Goal: Task Accomplishment & Management: Manage account settings

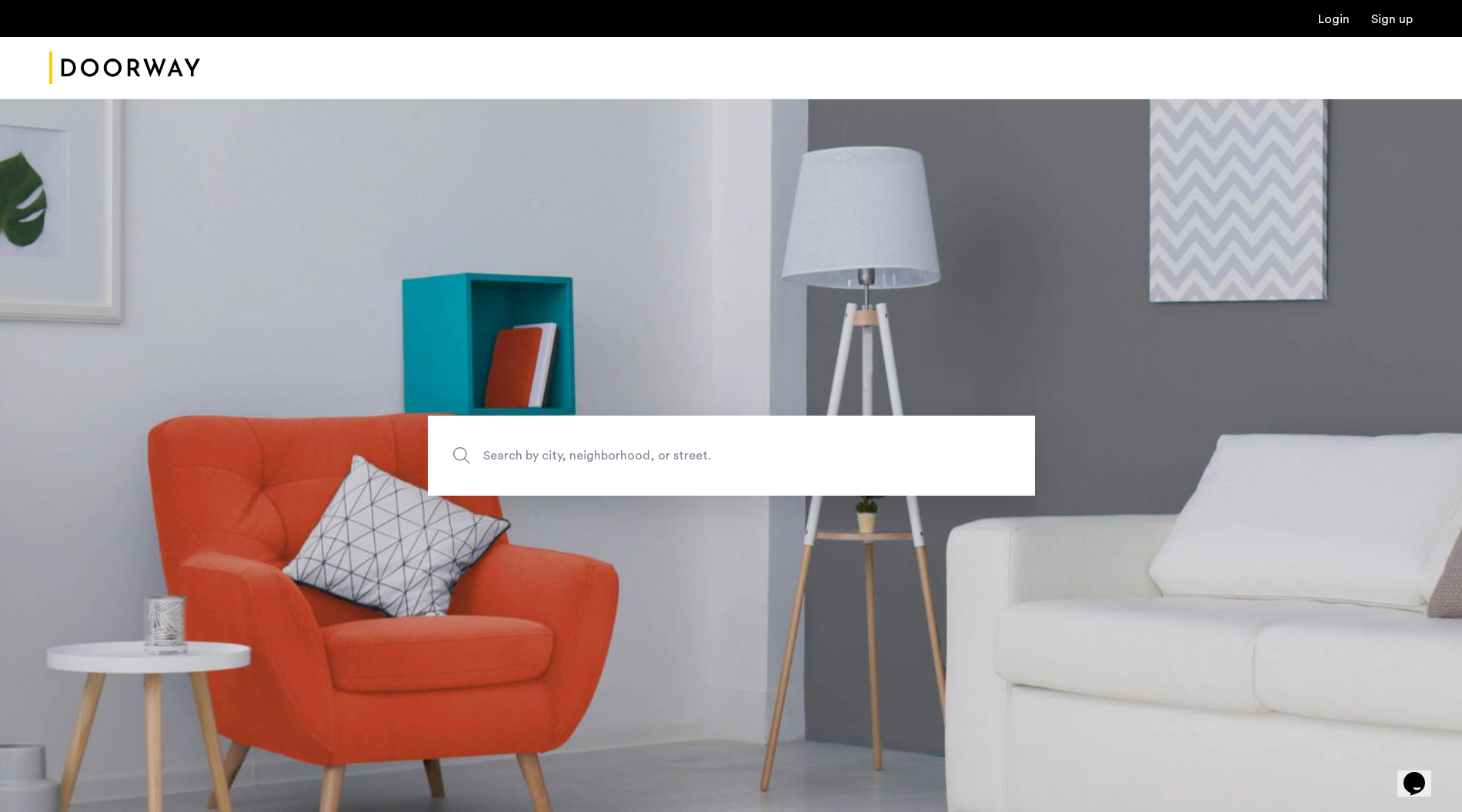
click at [1330, 15] on link "Login" at bounding box center [1334, 18] width 31 height 12
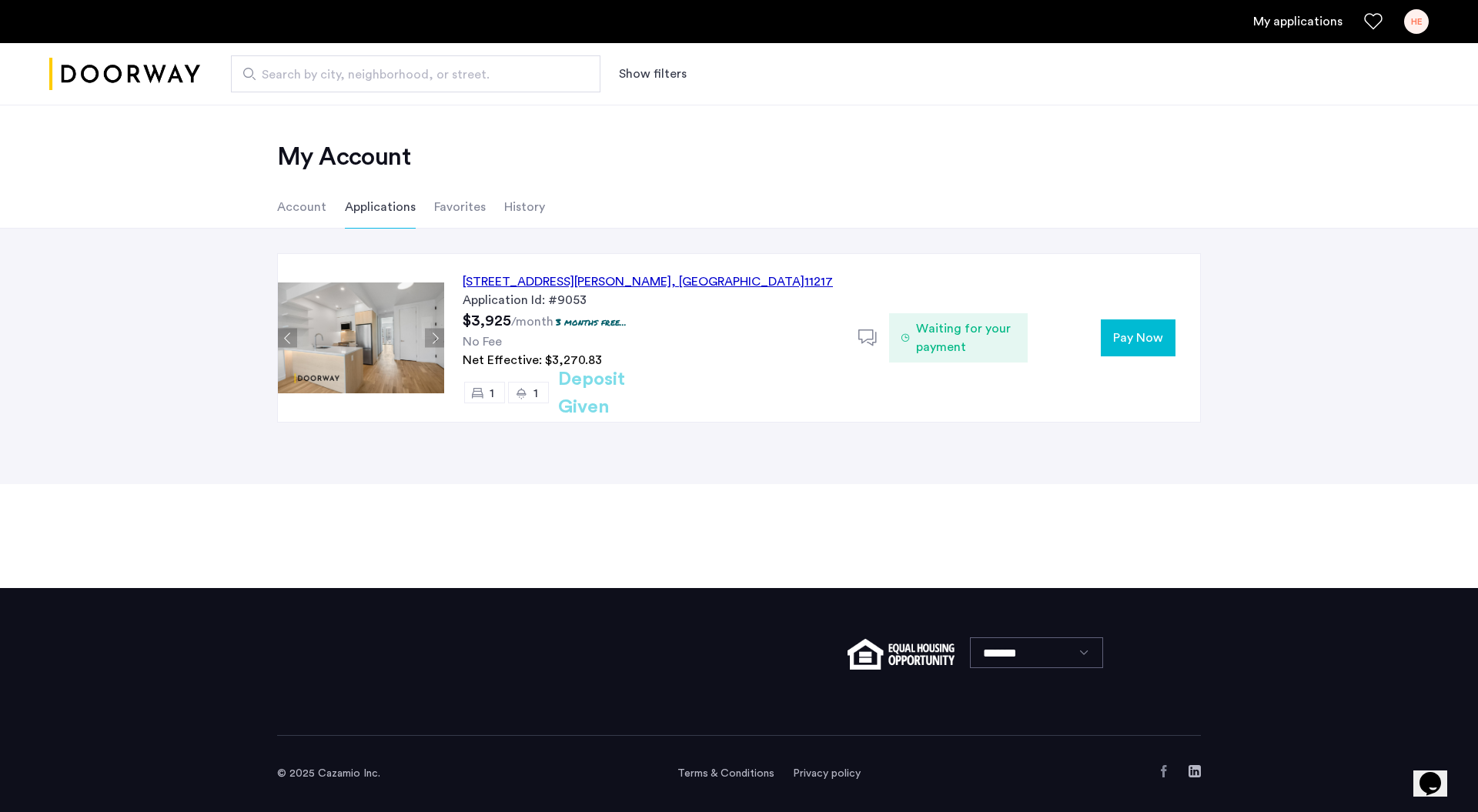
click at [645, 280] on div "[STREET_ADDRESS][PERSON_NAME]" at bounding box center [647, 281] width 370 height 18
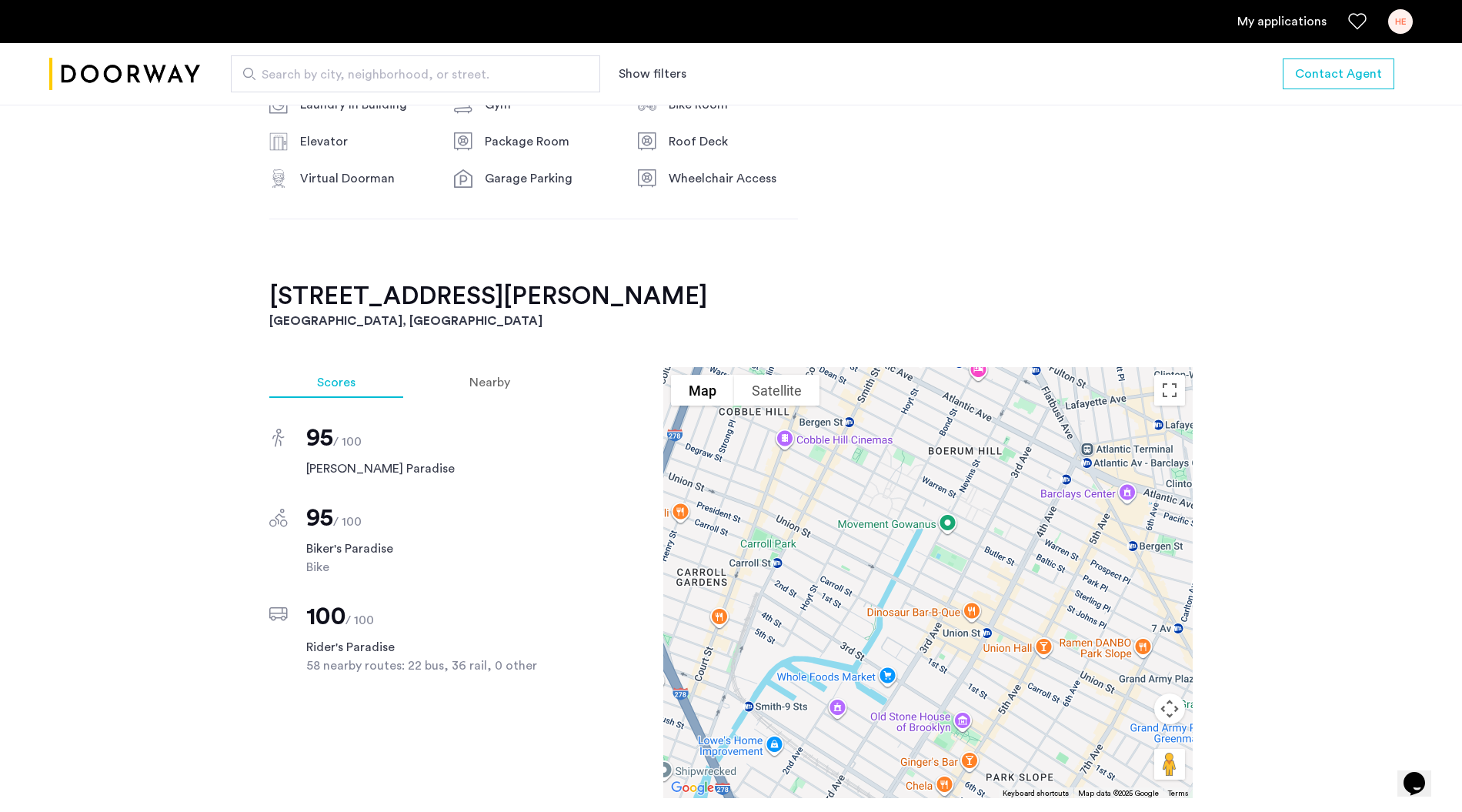
scroll to position [1231, 0]
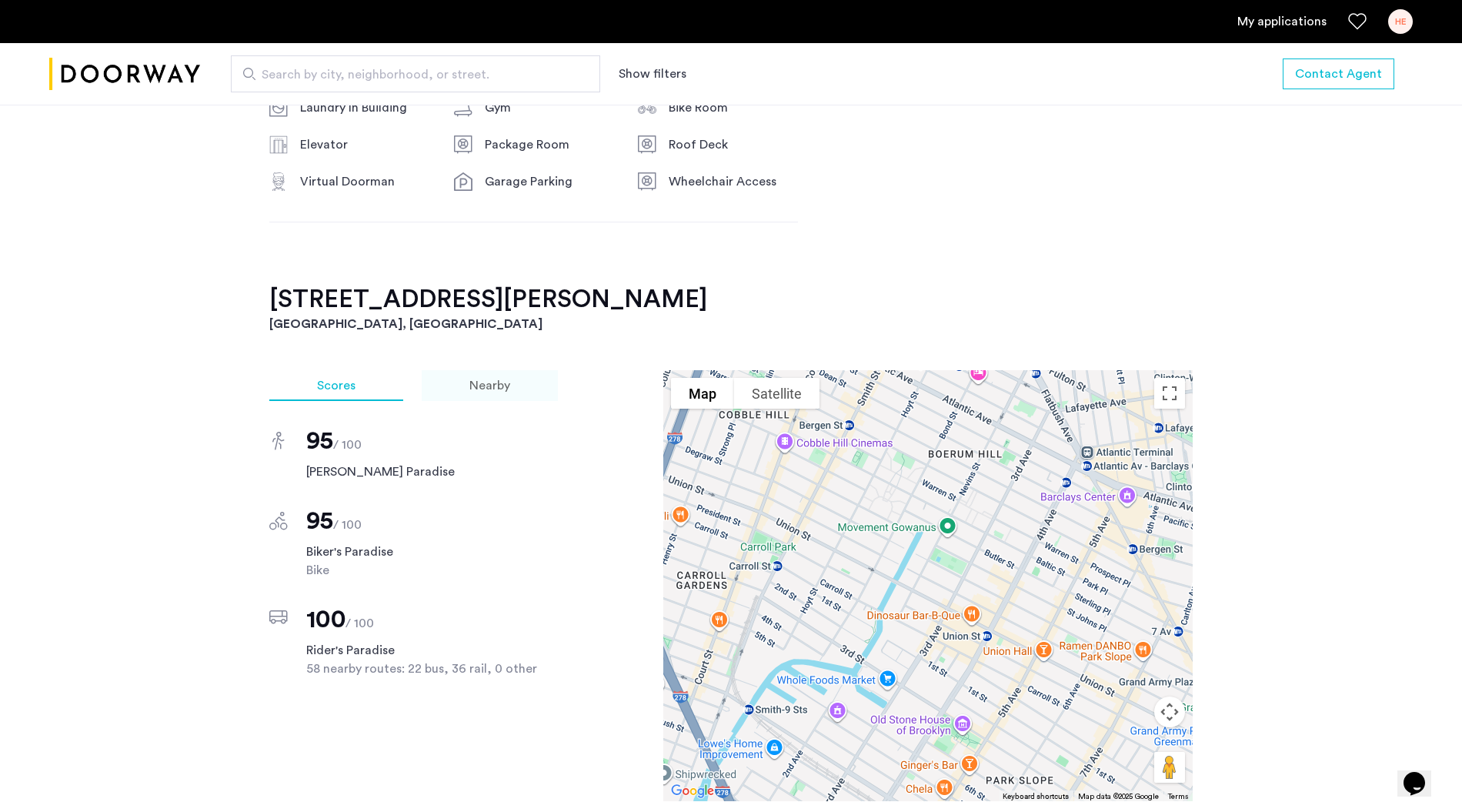
click at [492, 370] on div "Nearby" at bounding box center [489, 385] width 136 height 30
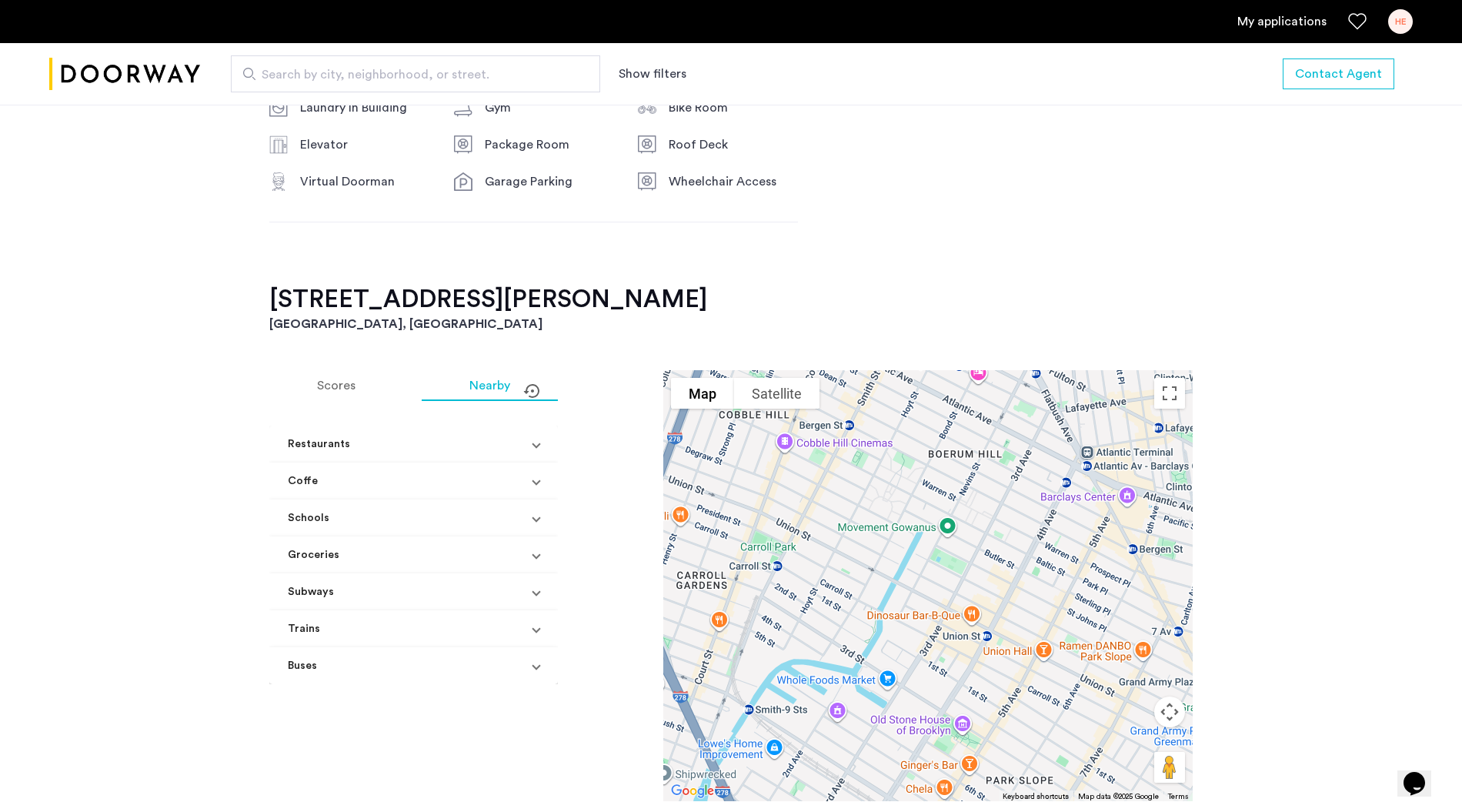
click at [342, 473] on mat-panel-title "Coffe" at bounding box center [404, 481] width 234 height 16
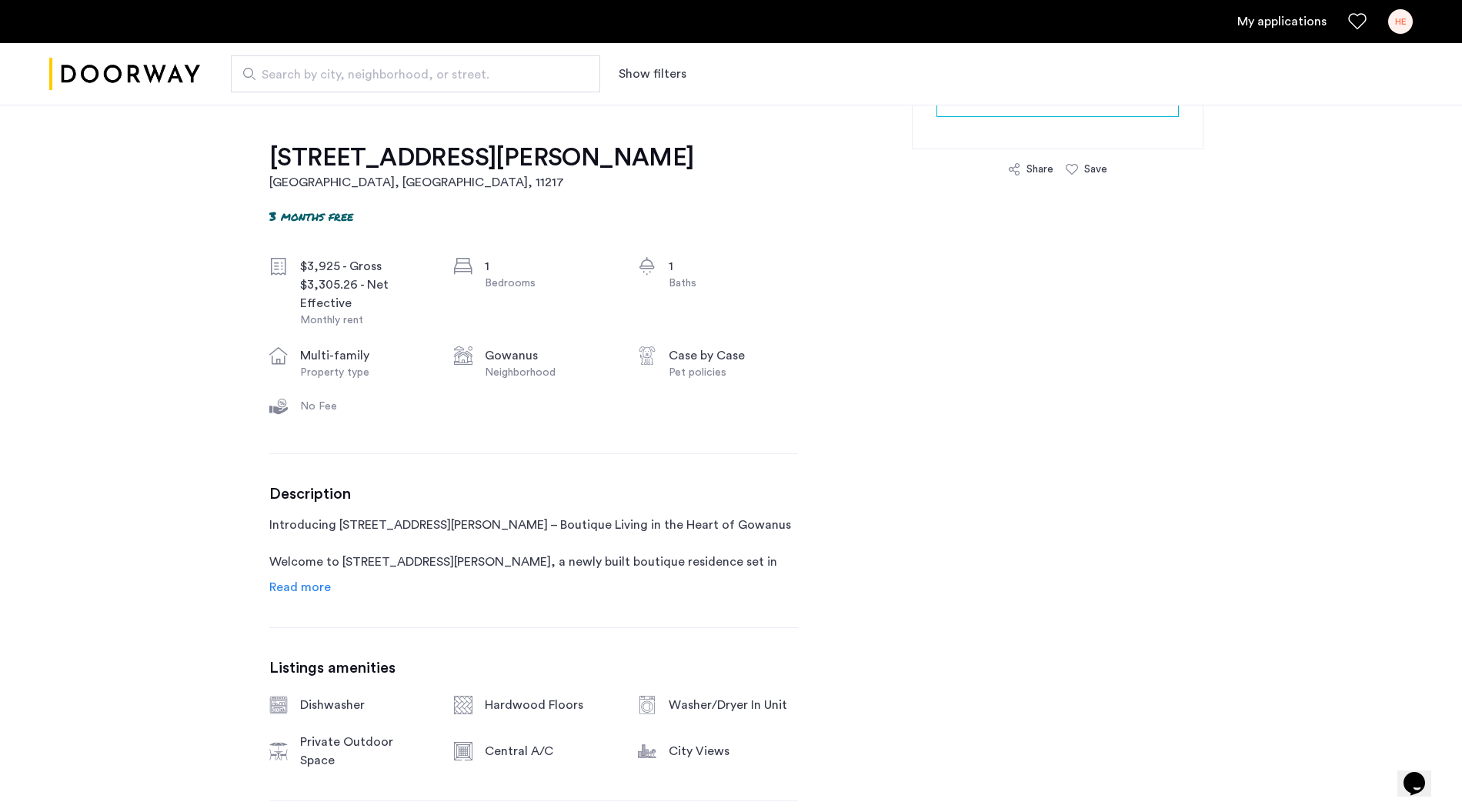
scroll to position [118, 0]
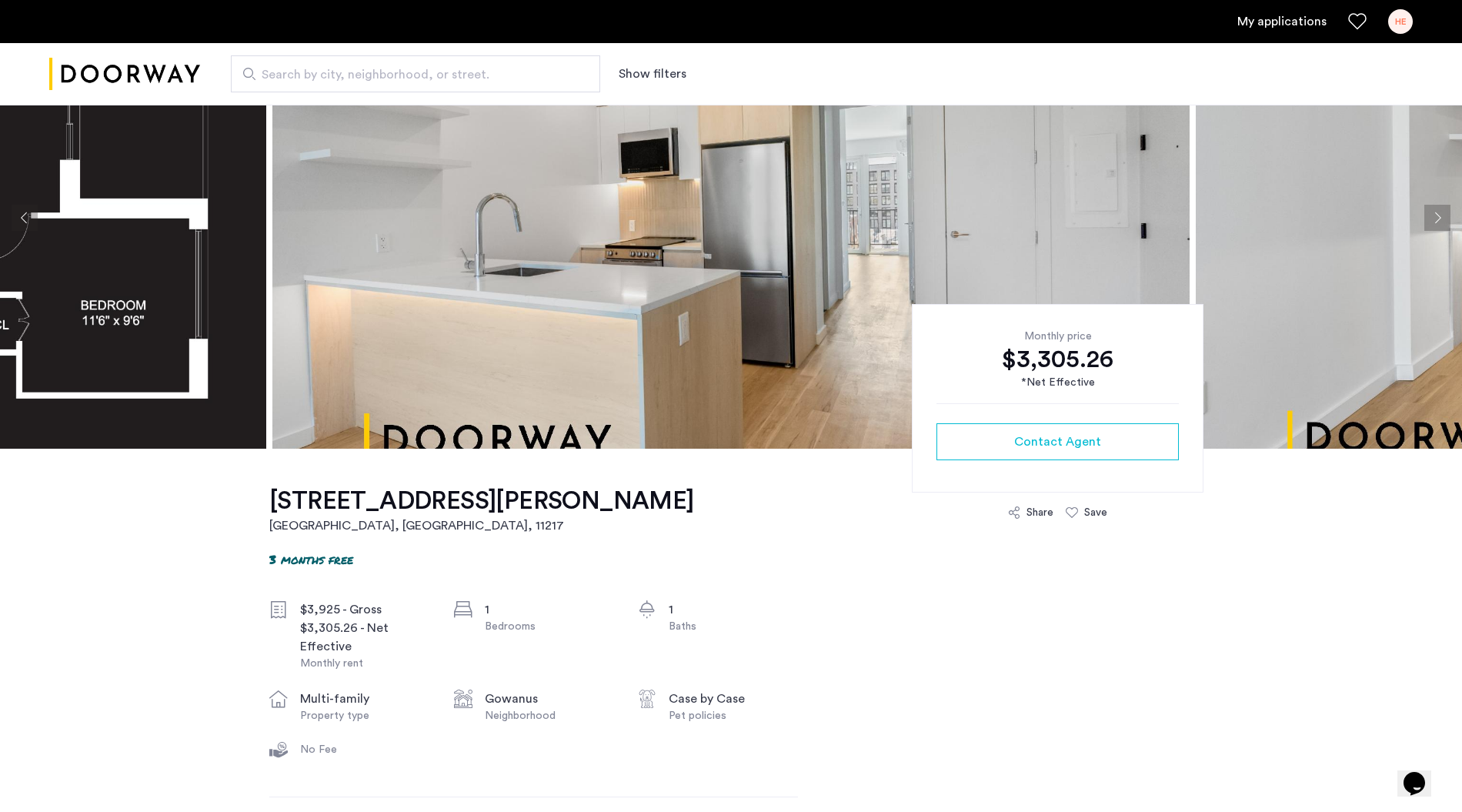
click at [1396, 17] on div "HE" at bounding box center [1400, 22] width 25 height 25
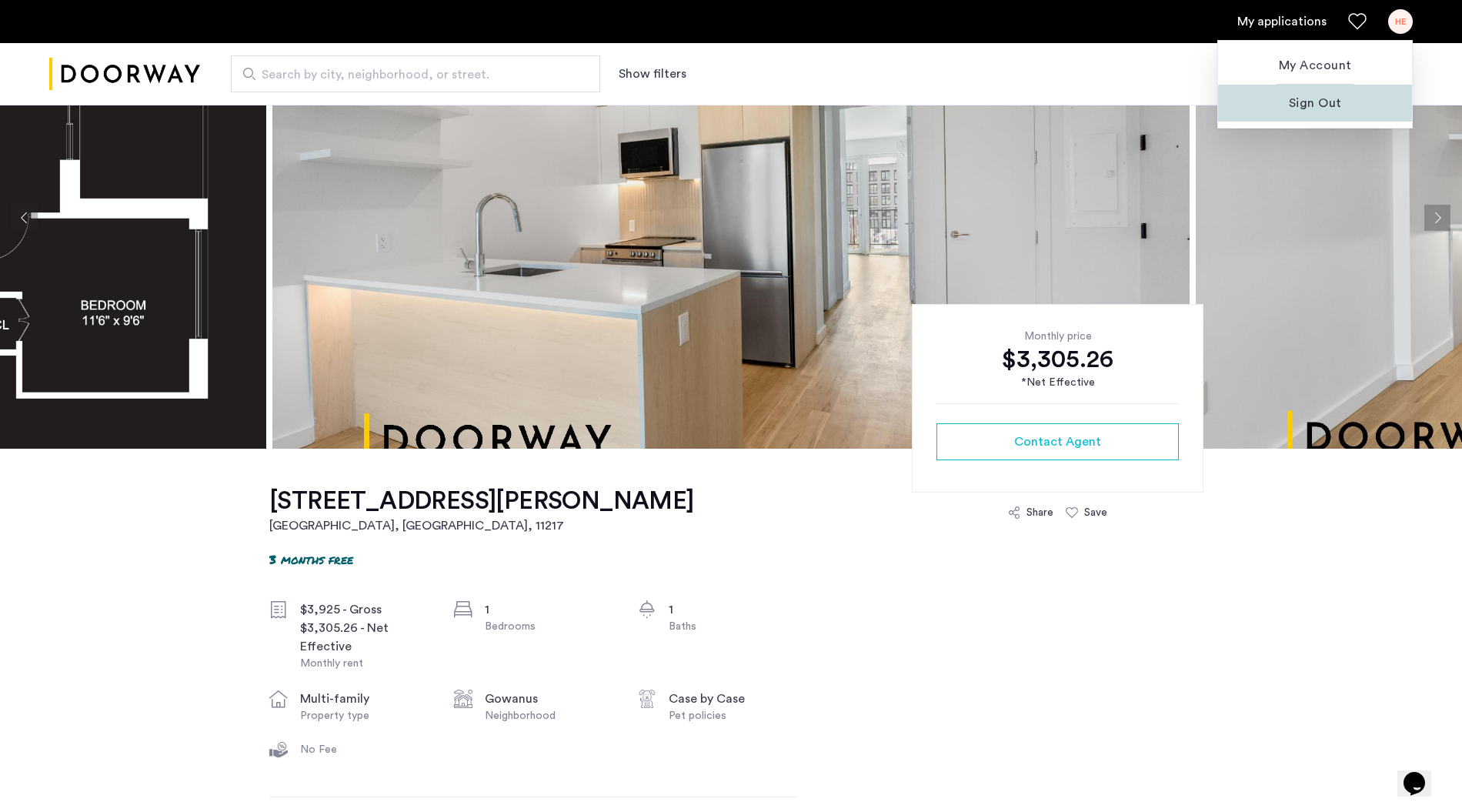
click at [1311, 100] on span "Sign Out" at bounding box center [1314, 103] width 169 height 18
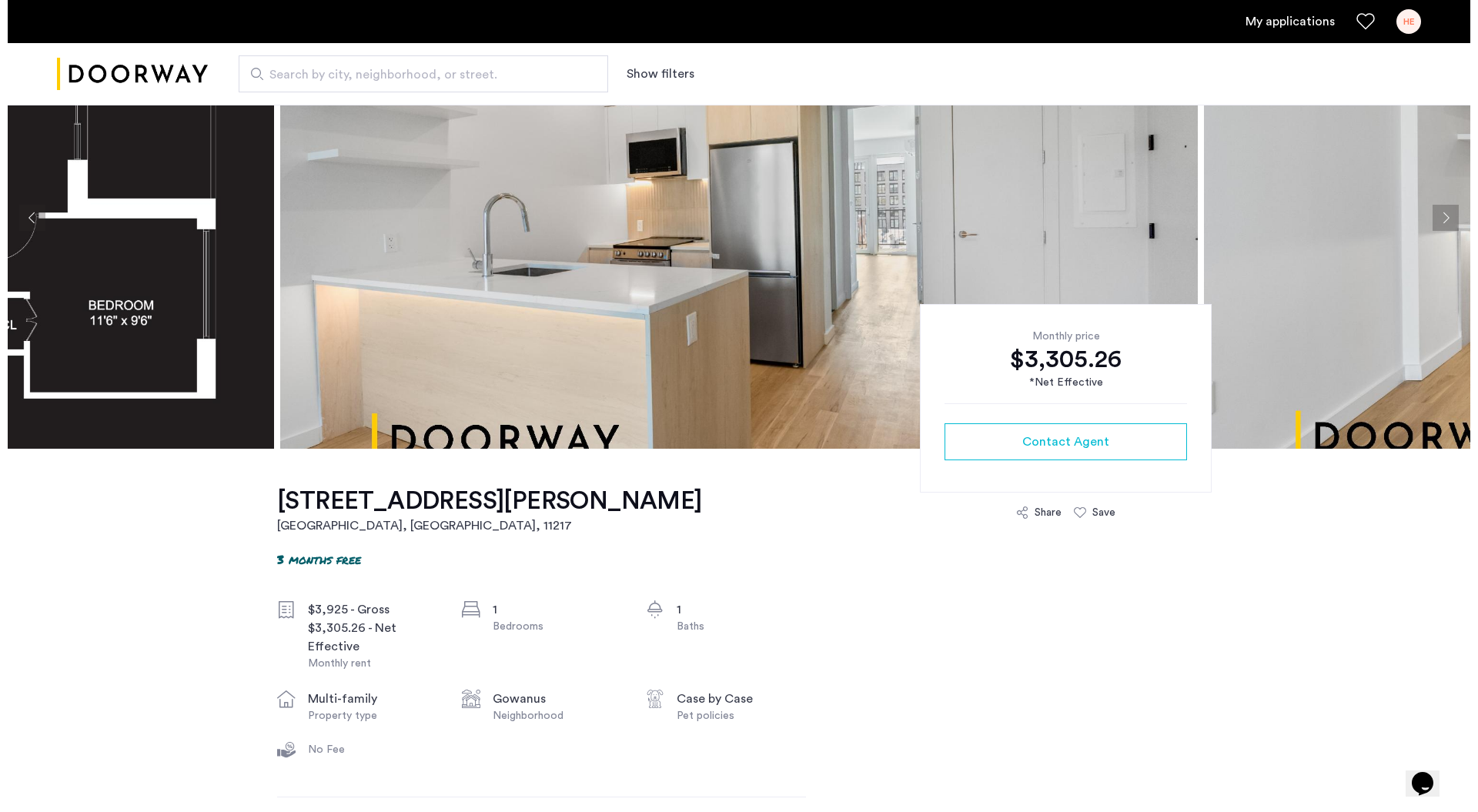
scroll to position [0, 0]
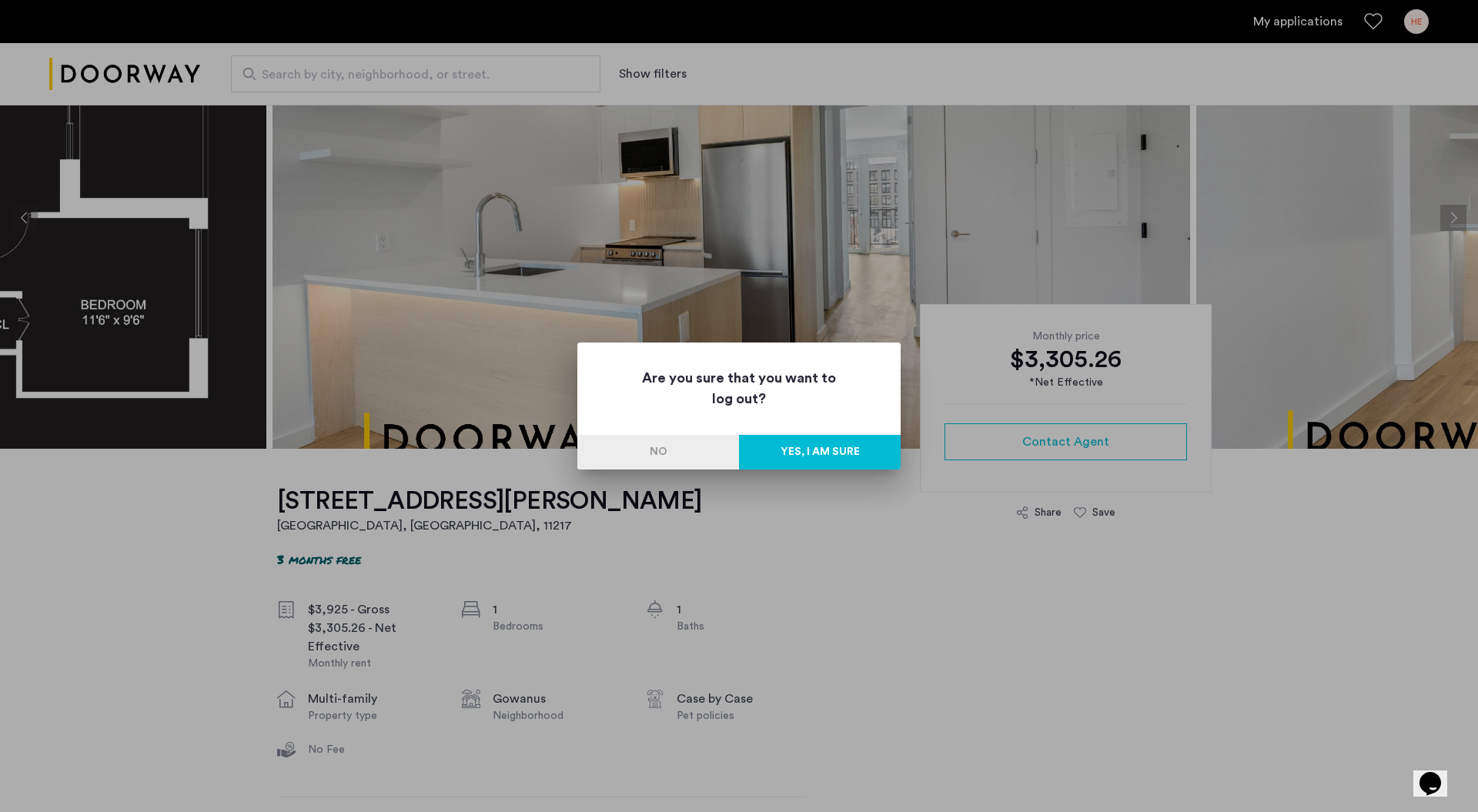
click at [820, 445] on button "Yes, I am sure" at bounding box center [819, 452] width 161 height 35
